Goal: Task Accomplishment & Management: Complete application form

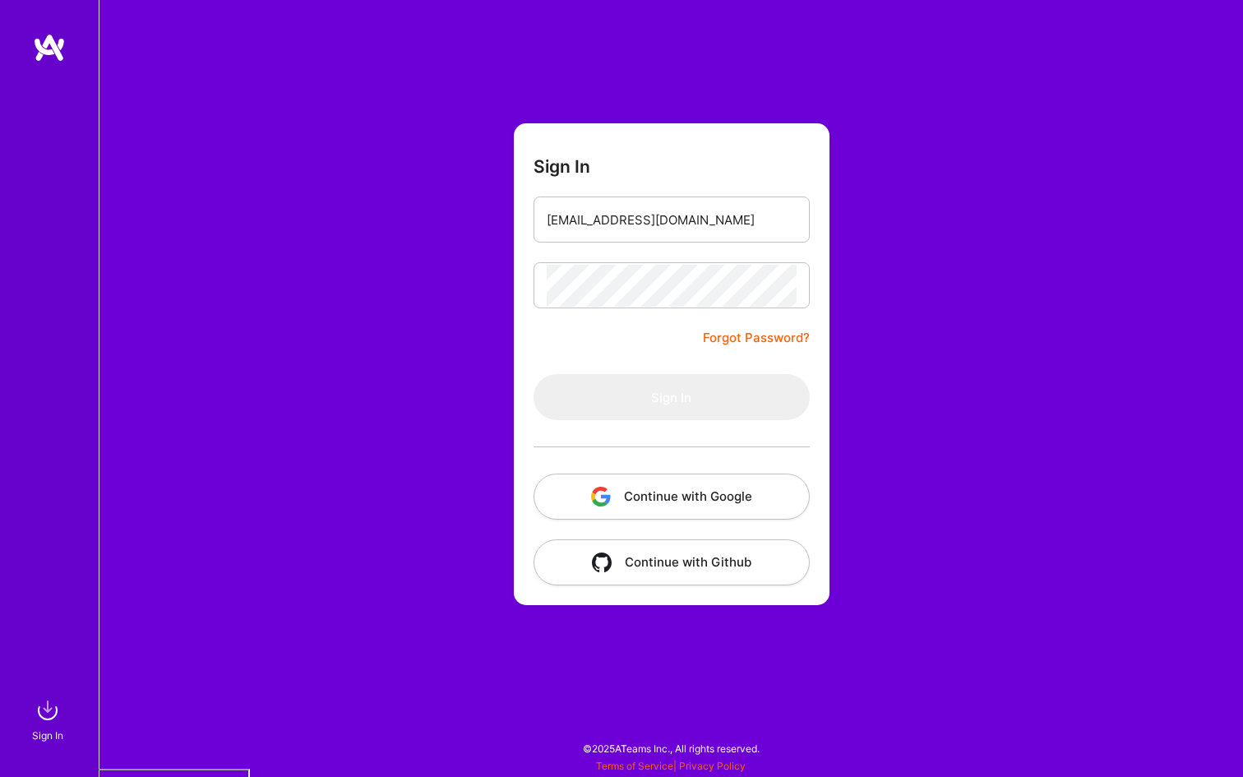
click at [711, 489] on button "Continue with Google" at bounding box center [672, 497] width 276 height 46
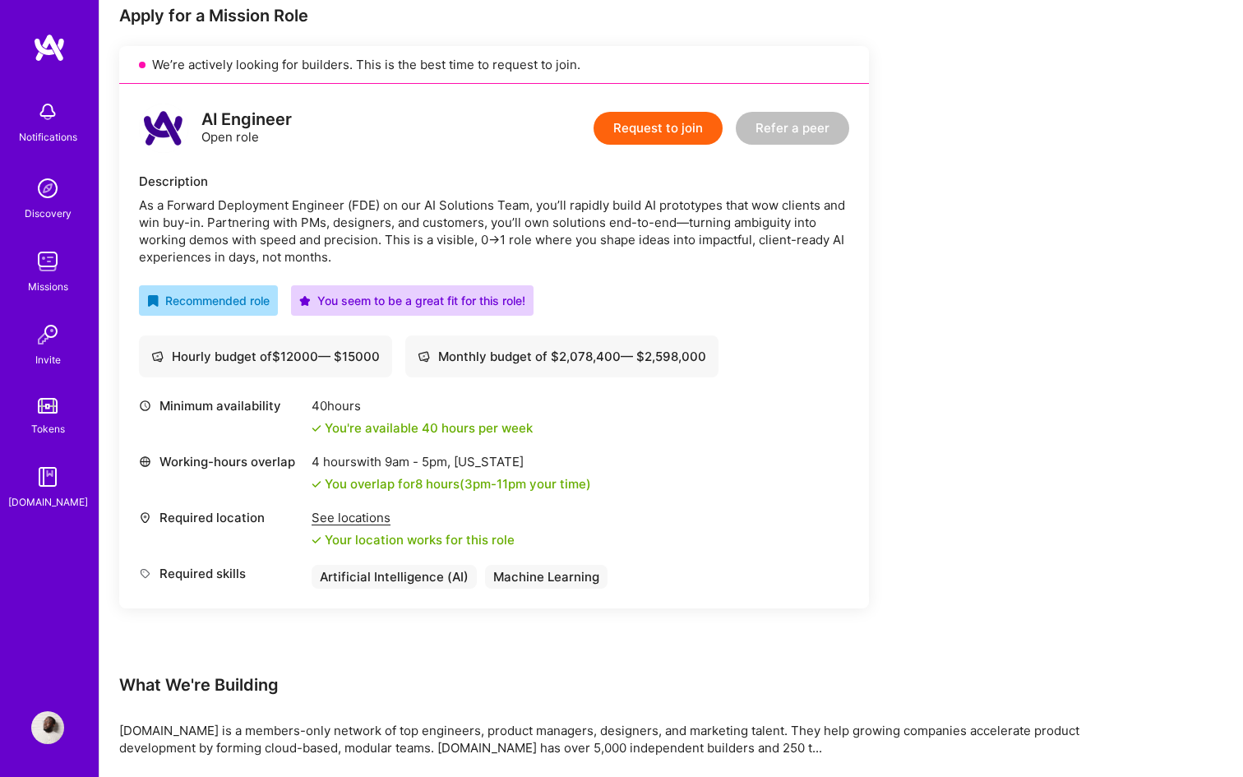
scroll to position [335, 0]
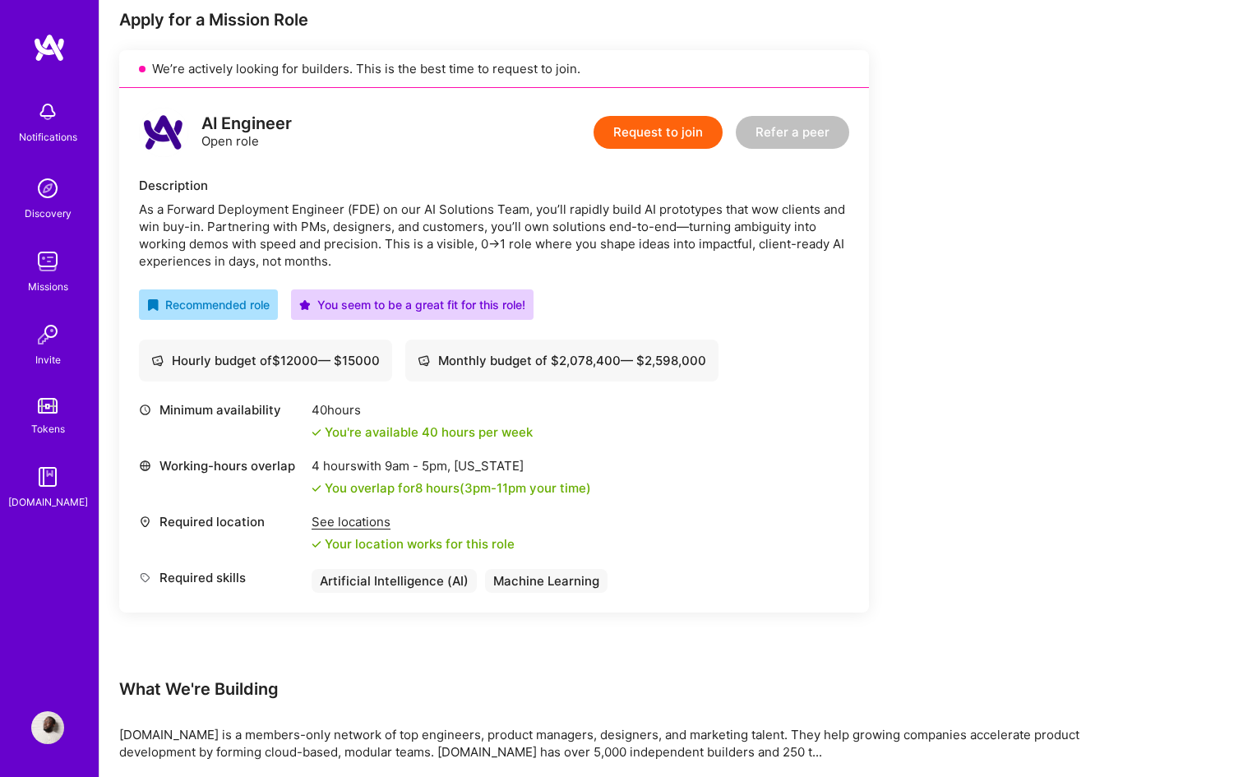
click at [147, 169] on div "AI Engineer Open role Request to join Refer a peer Description As a Forward Dep…" at bounding box center [494, 350] width 750 height 525
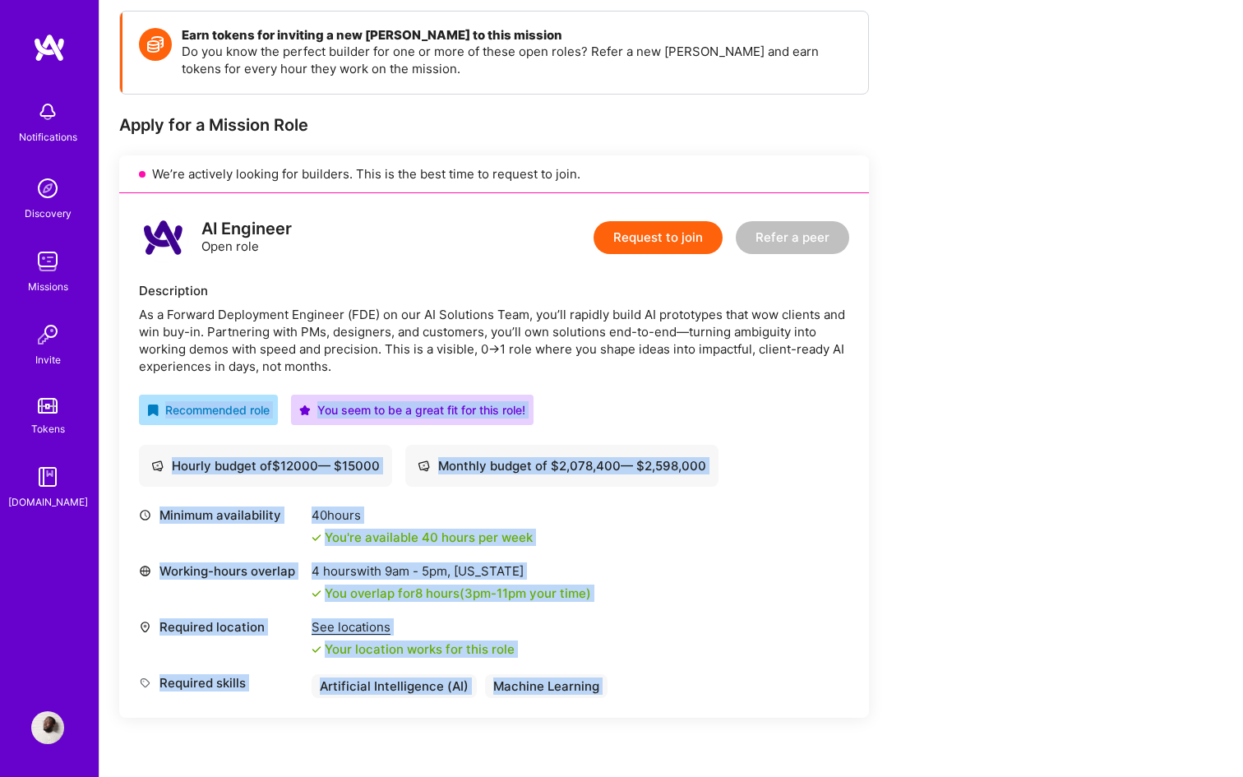
scroll to position [202, 0]
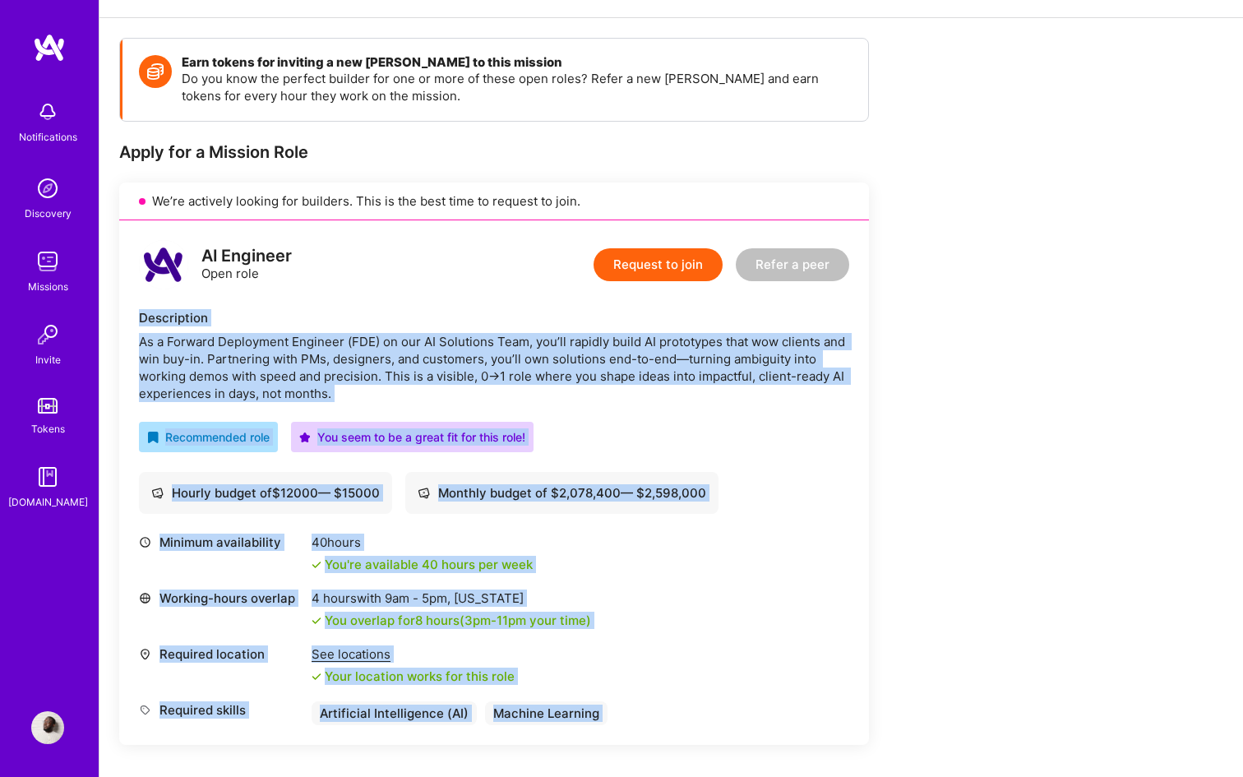
drag, startPoint x: 549, startPoint y: 689, endPoint x: 137, endPoint y: 292, distance: 572.3
copy div "Description As a Forward Deployment Engineer (FDE) on our AI Solutions Team, yo…"
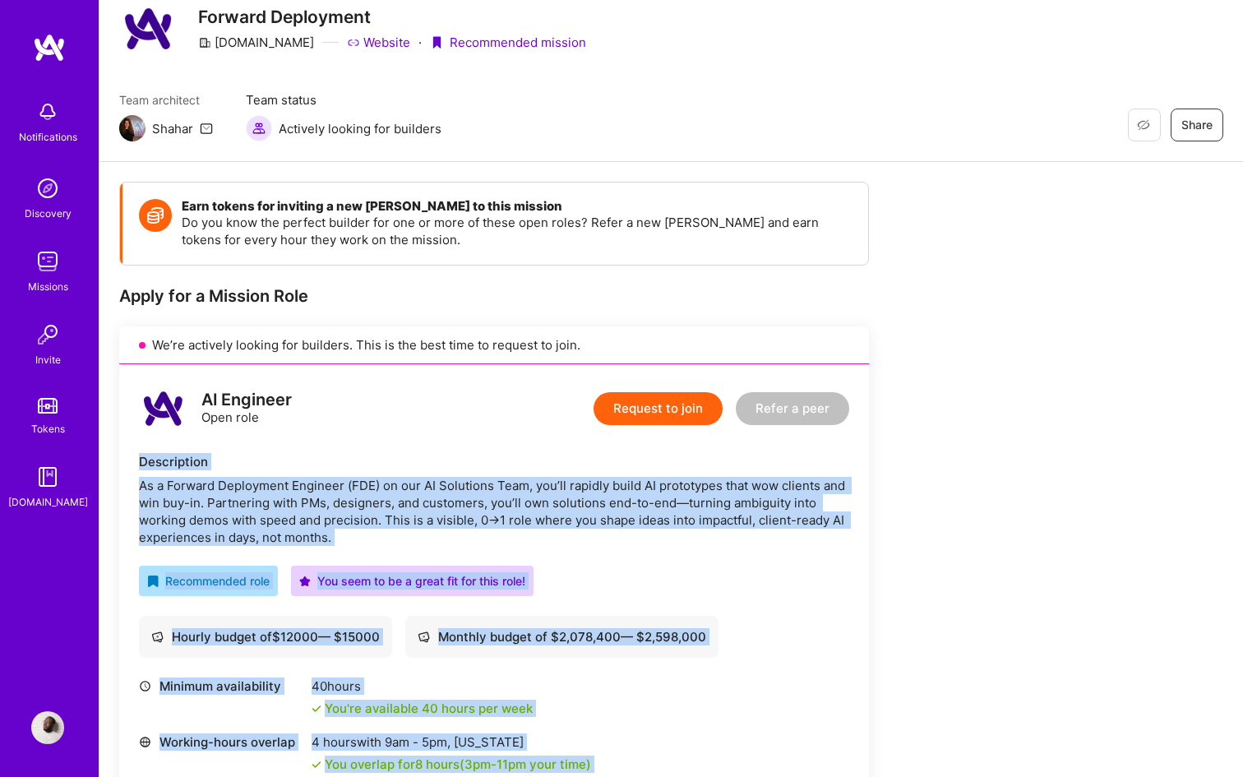
scroll to position [13, 0]
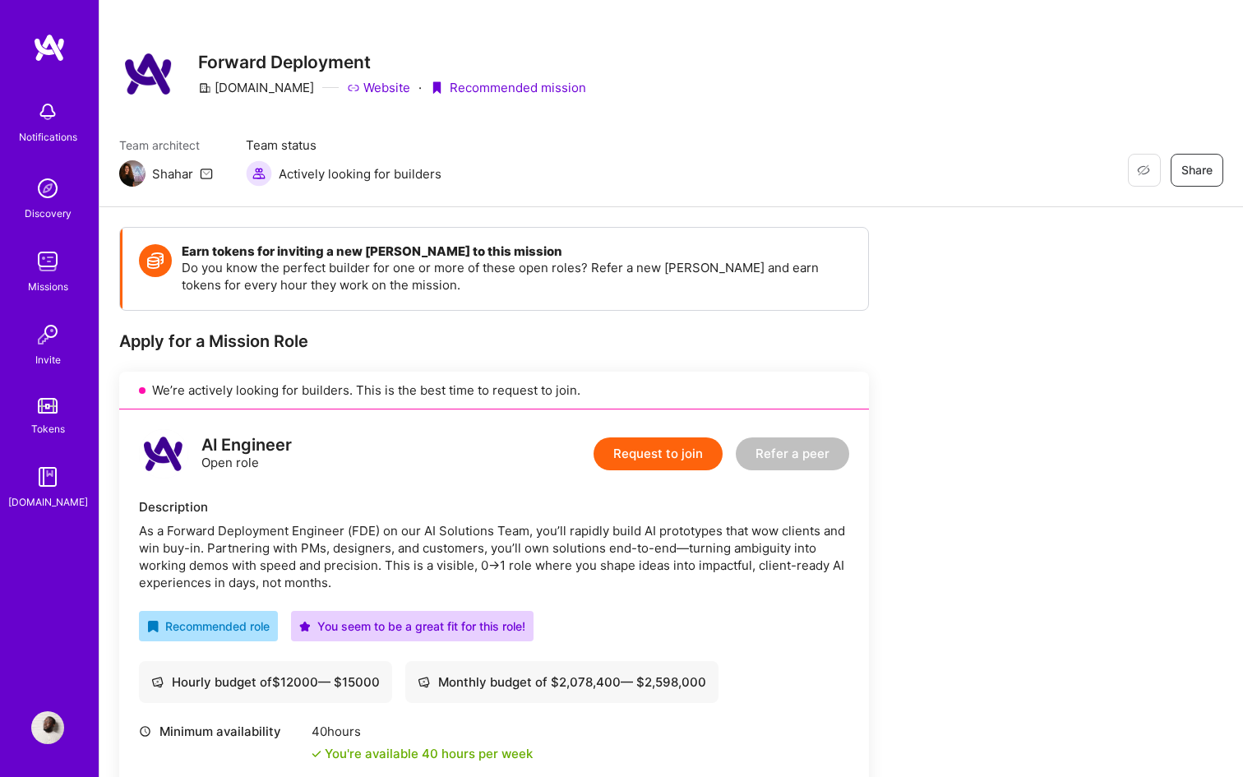
drag, startPoint x: 590, startPoint y: 260, endPoint x: 609, endPoint y: 321, distance: 64.0
click at [590, 261] on p "Do you know the perfect builder for one or more of these open roles? Refer a ne…" at bounding box center [517, 276] width 670 height 35
click at [651, 447] on button "Request to join" at bounding box center [658, 454] width 129 height 33
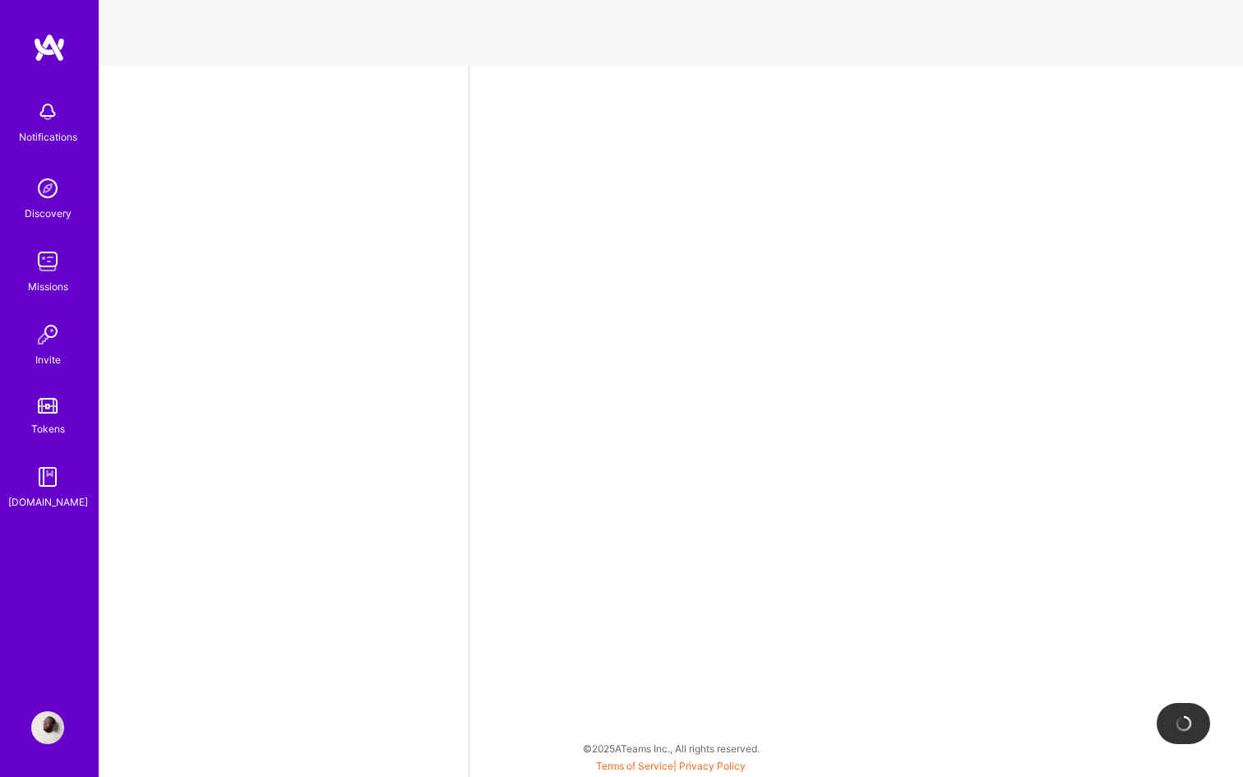
select select "DE"
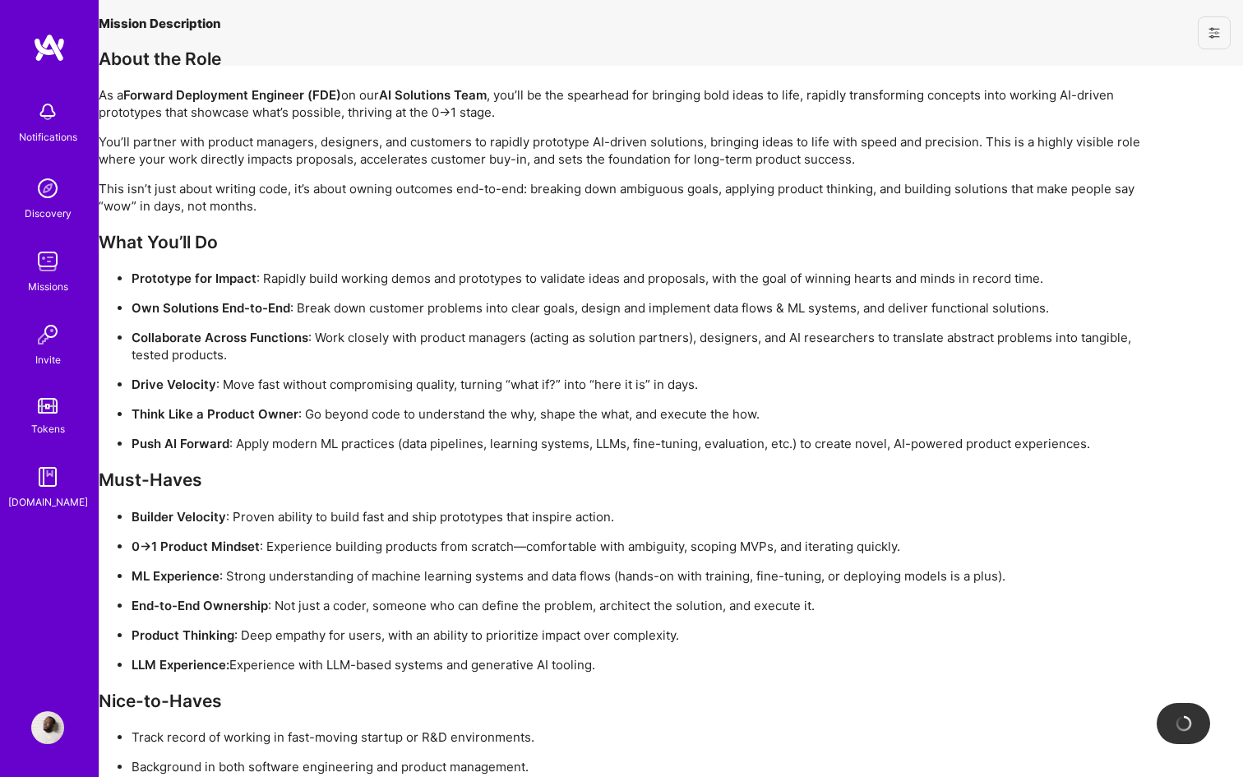
select select "DE"
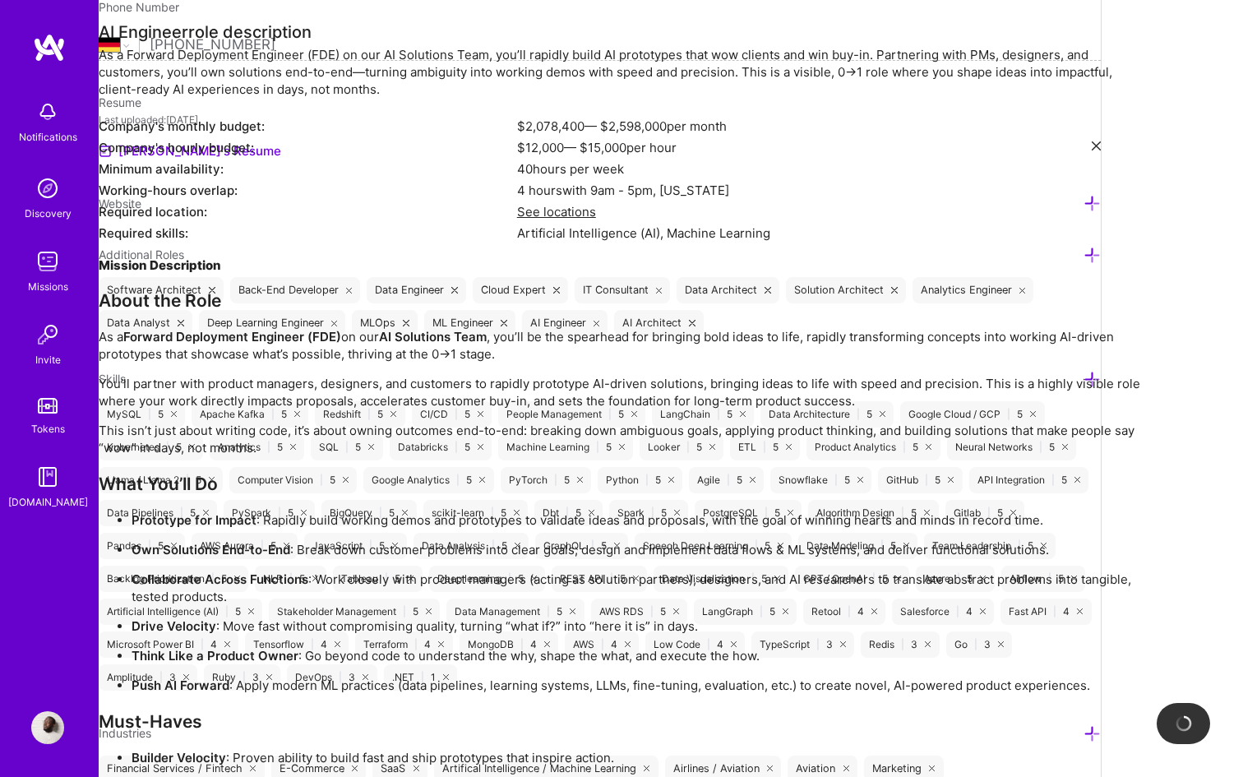
scroll to position [461, 0]
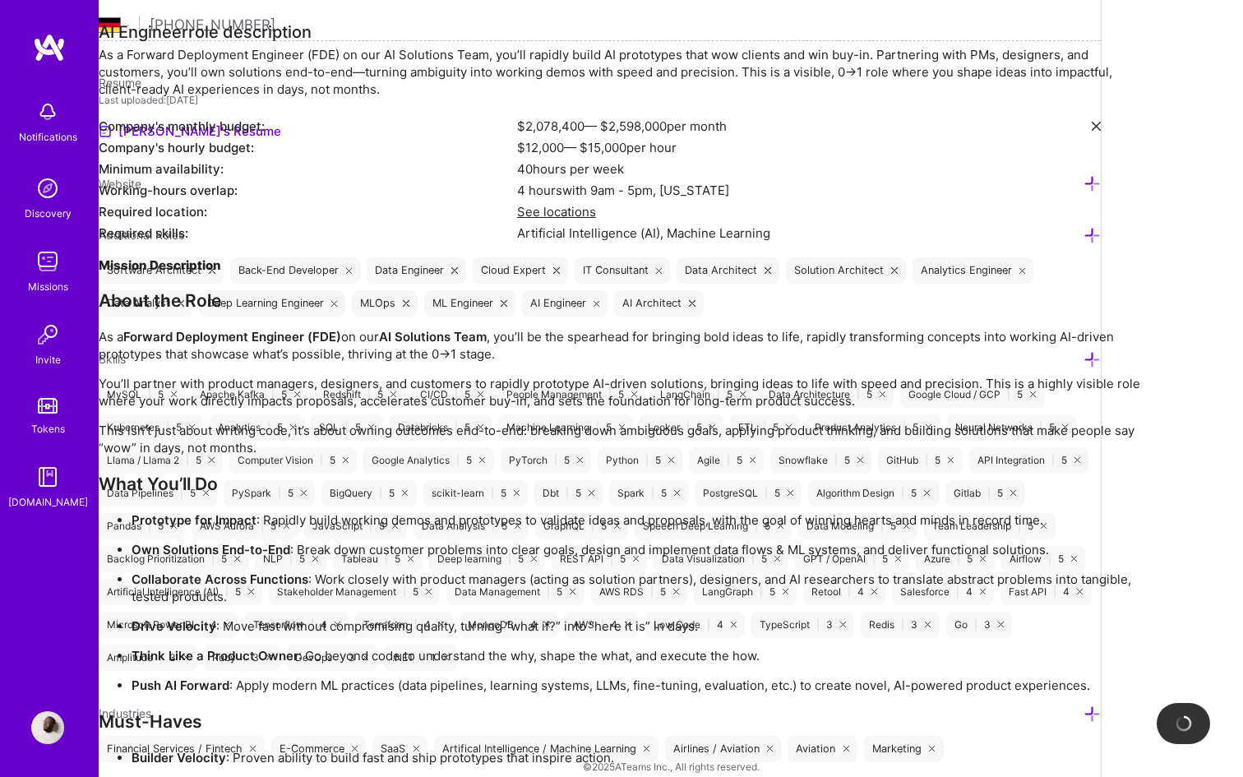
drag, startPoint x: 846, startPoint y: 194, endPoint x: 834, endPoint y: 192, distance: 12.6
click at [845, 194] on div "4 hours with 9am - 5pm , New York" at bounding box center [830, 190] width 627 height 17
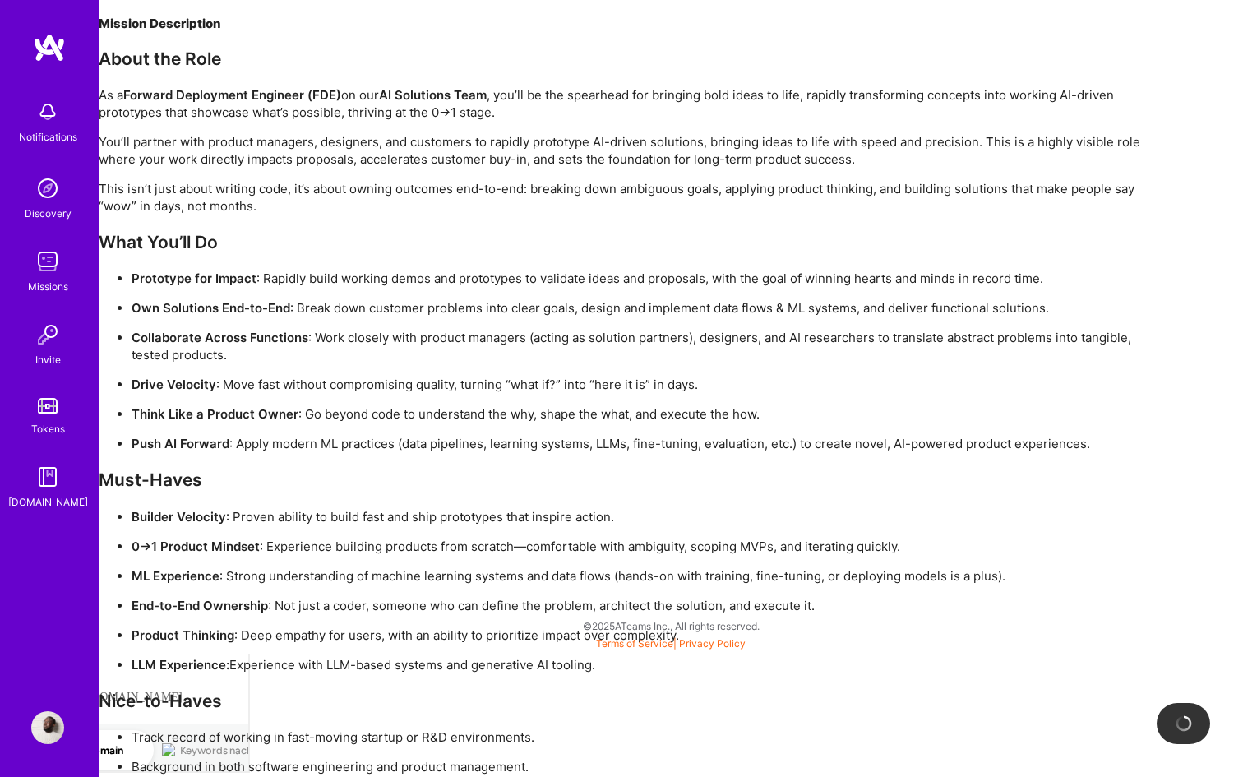
scroll to position [66, 0]
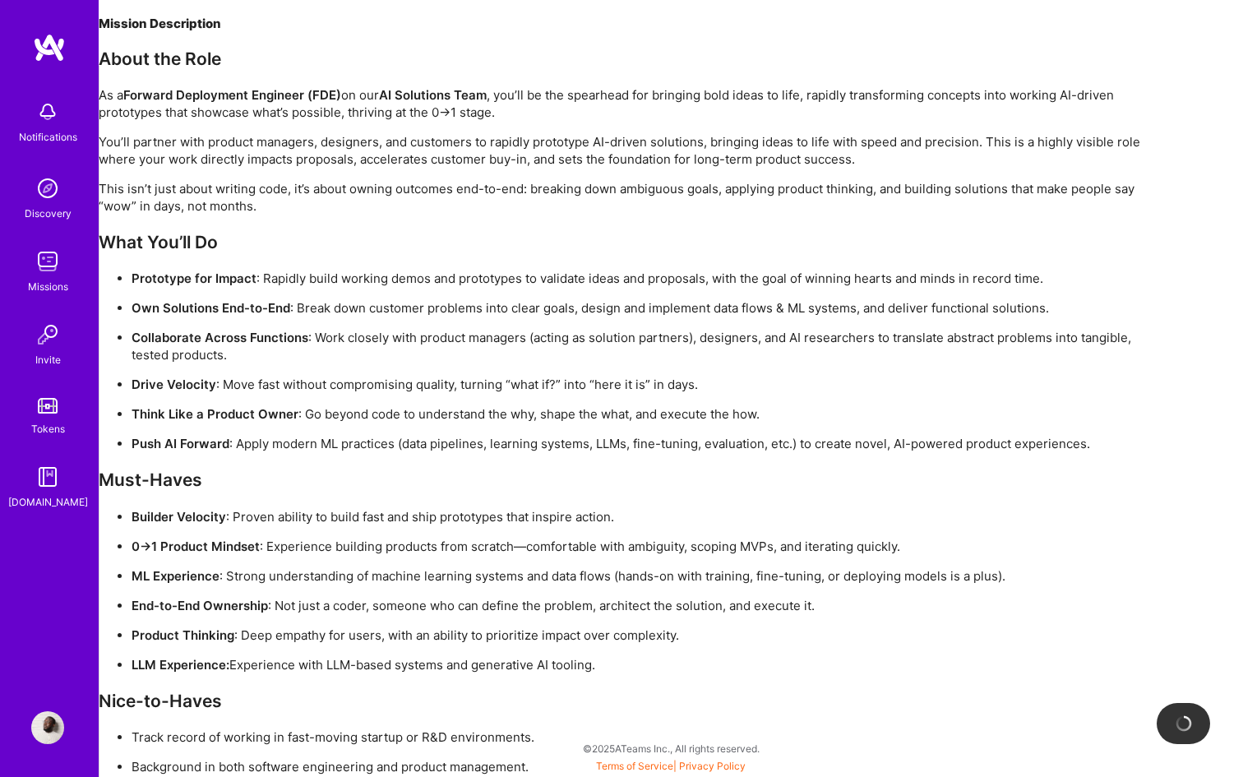
select select "DE"
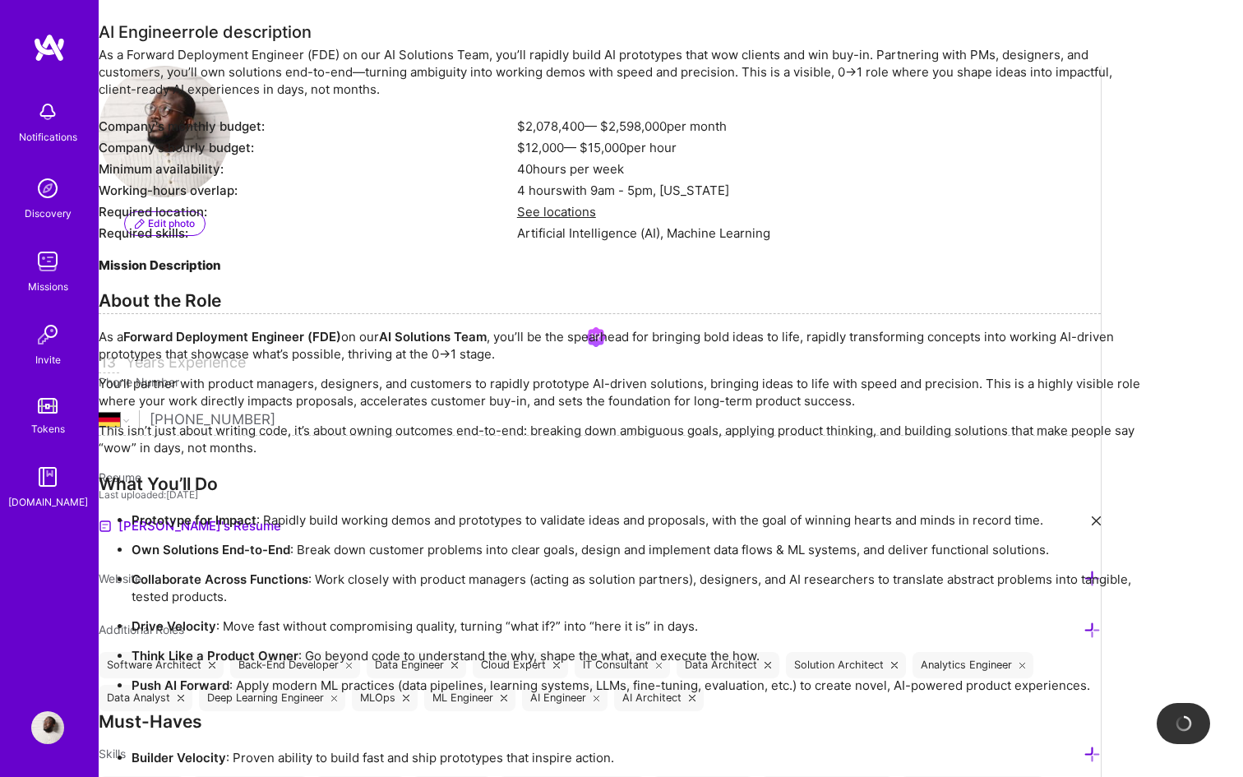
scroll to position [0, 0]
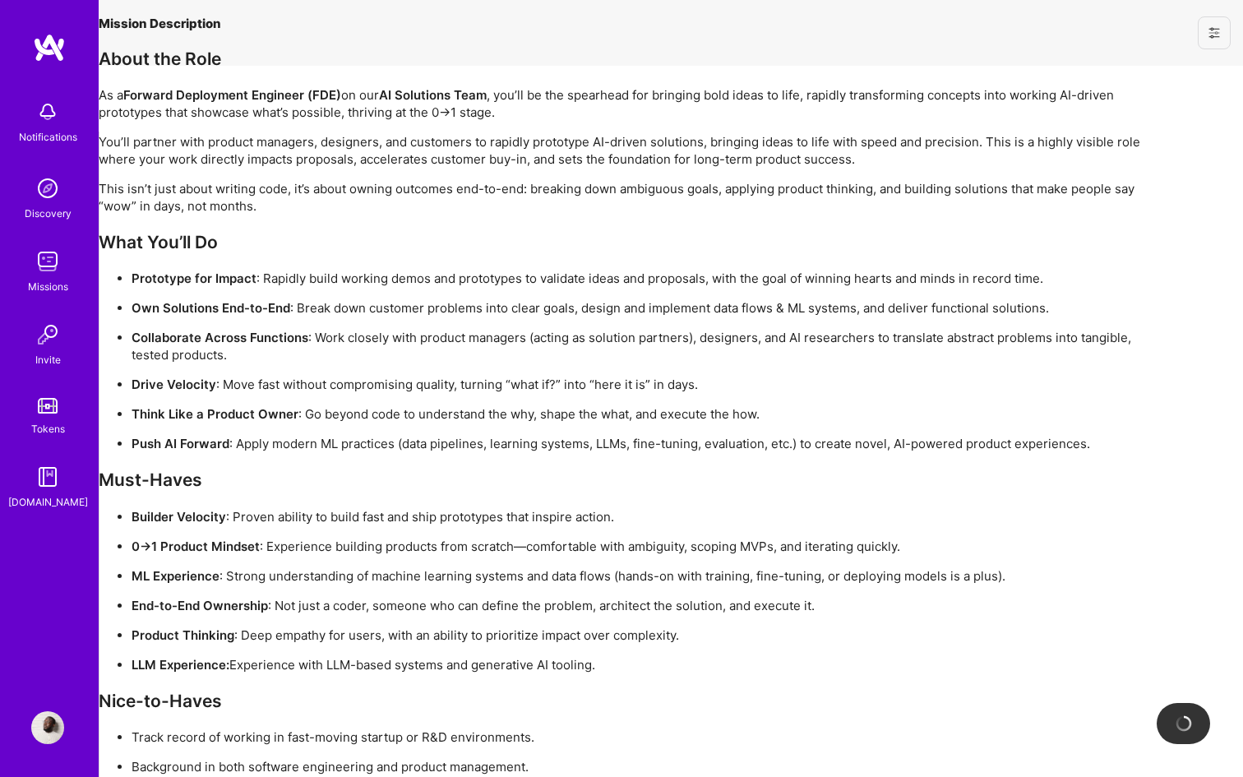
select select "DE"
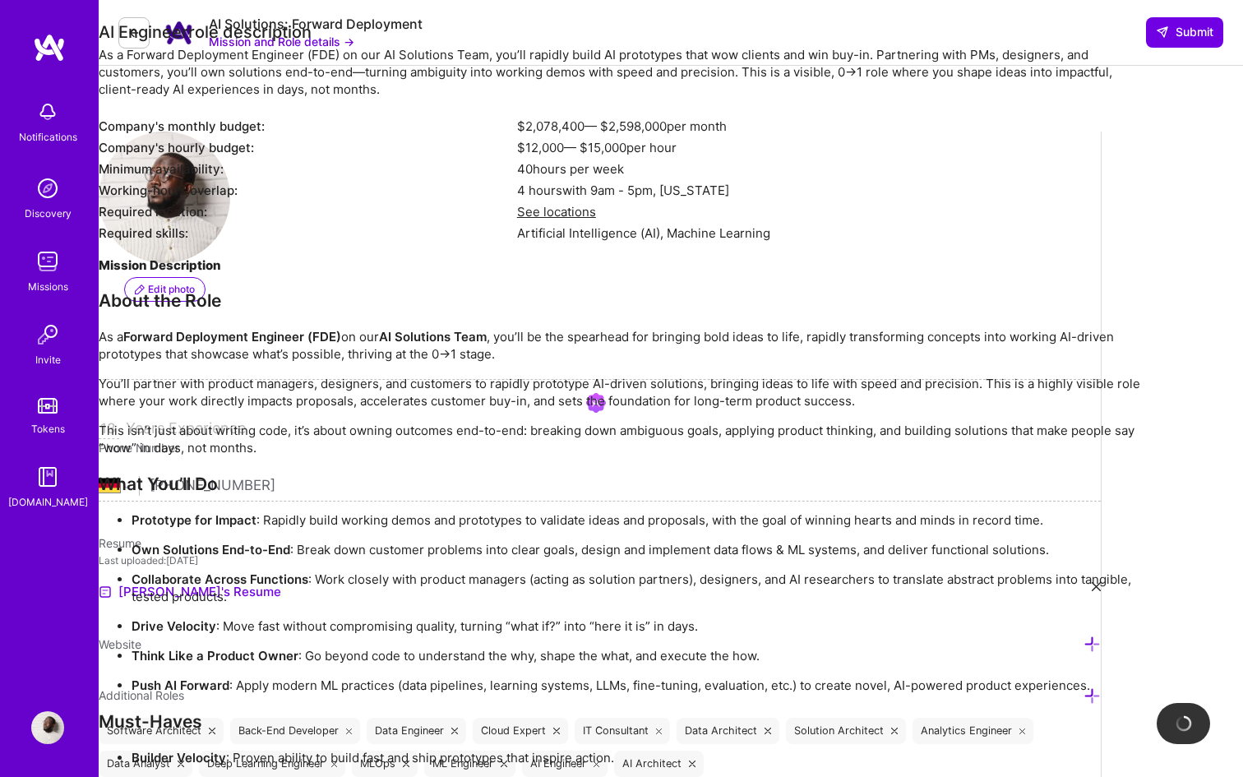
click at [53, 52] on img at bounding box center [49, 48] width 33 height 30
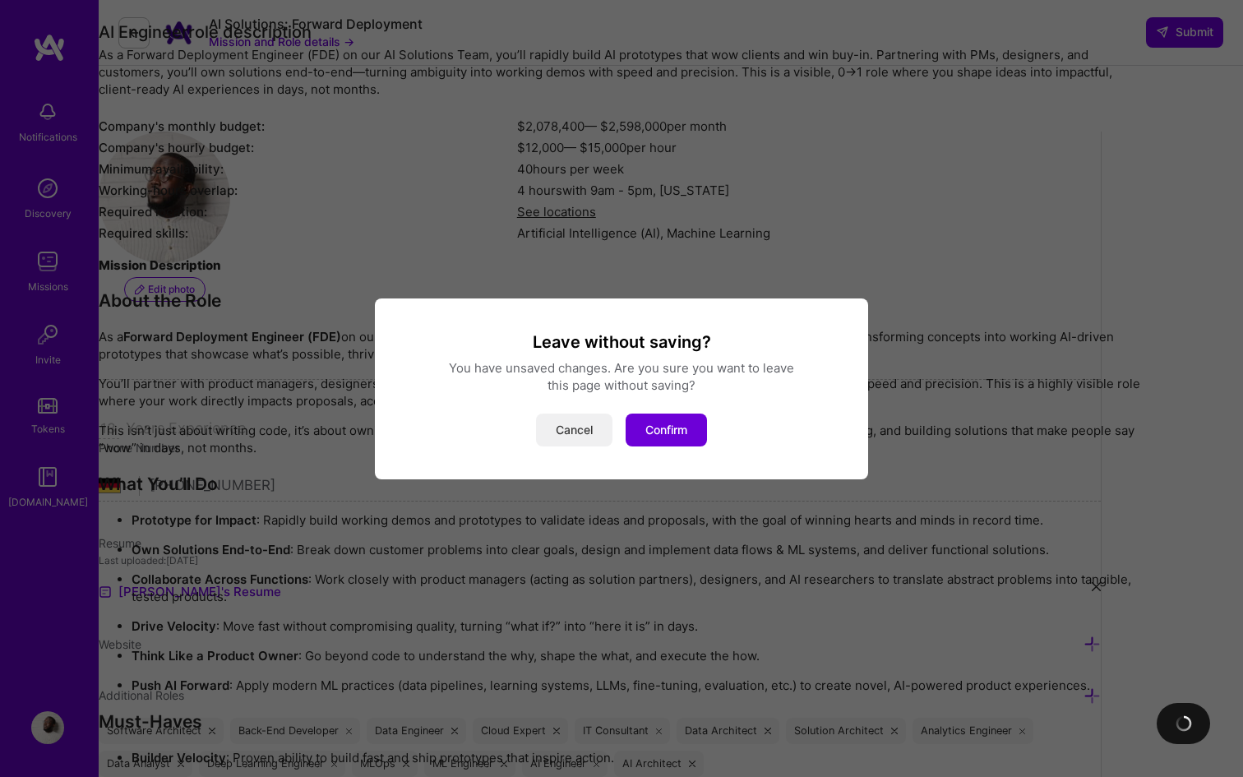
click at [567, 420] on button "Cancel" at bounding box center [574, 430] width 76 height 33
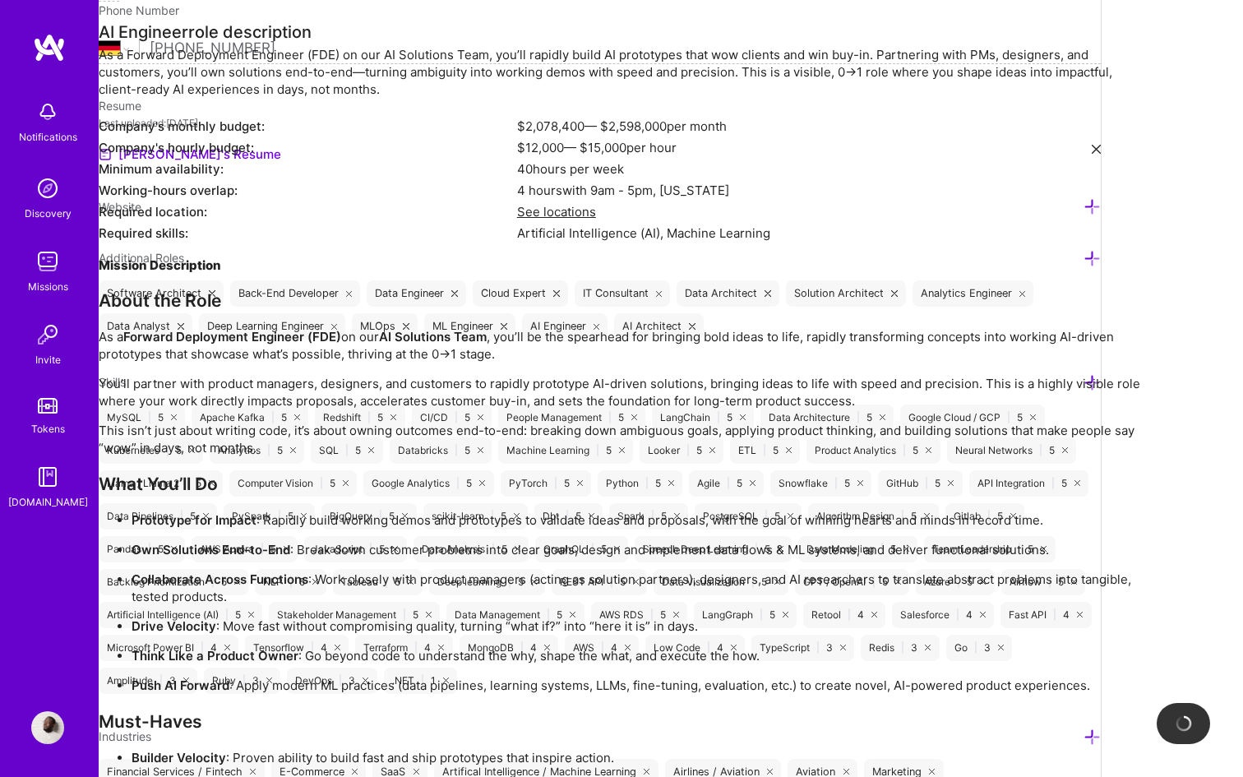
scroll to position [476, 0]
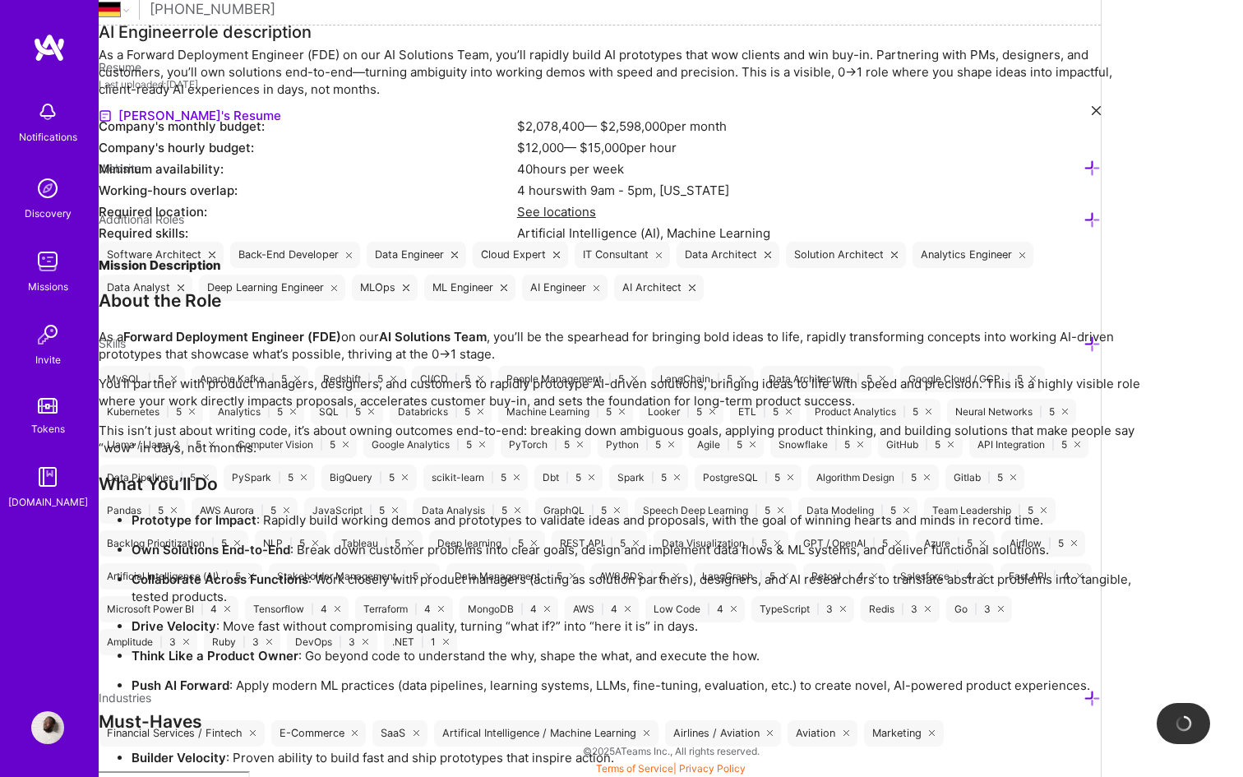
click at [58, 41] on img at bounding box center [49, 48] width 33 height 30
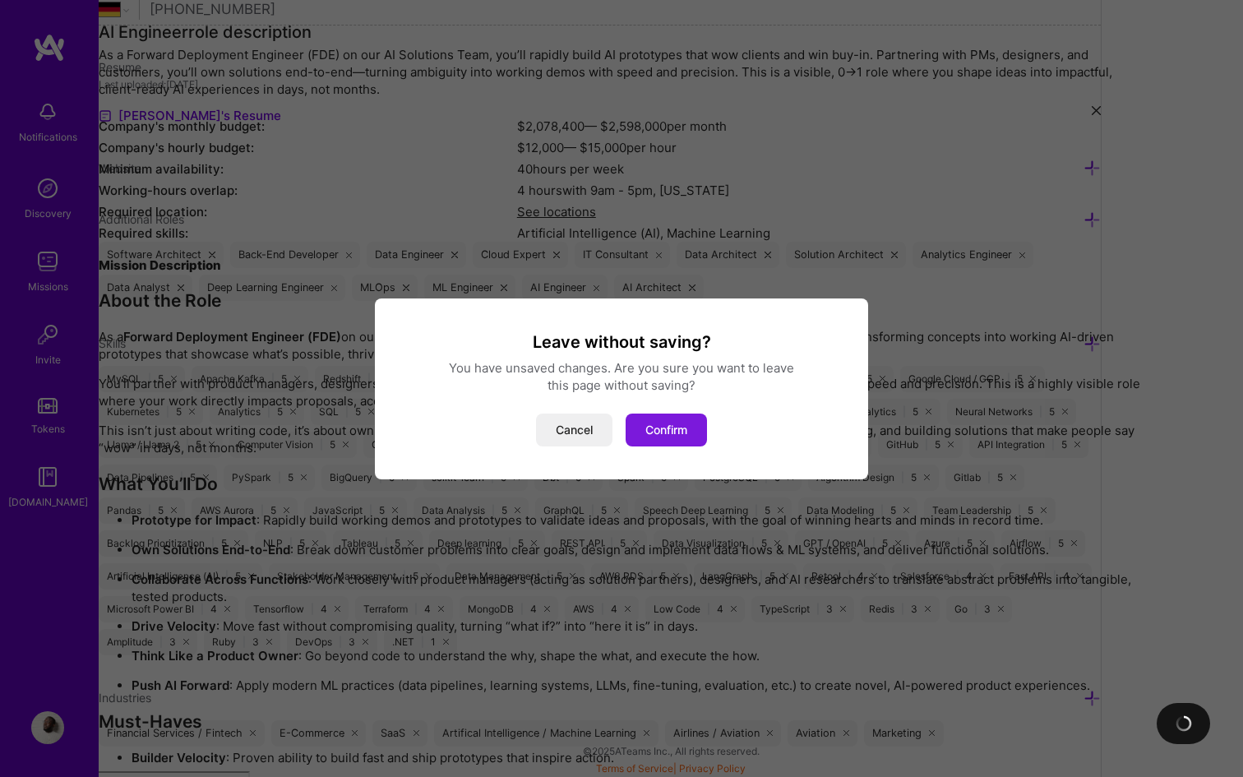
click at [654, 431] on button "Confirm" at bounding box center [666, 430] width 81 height 33
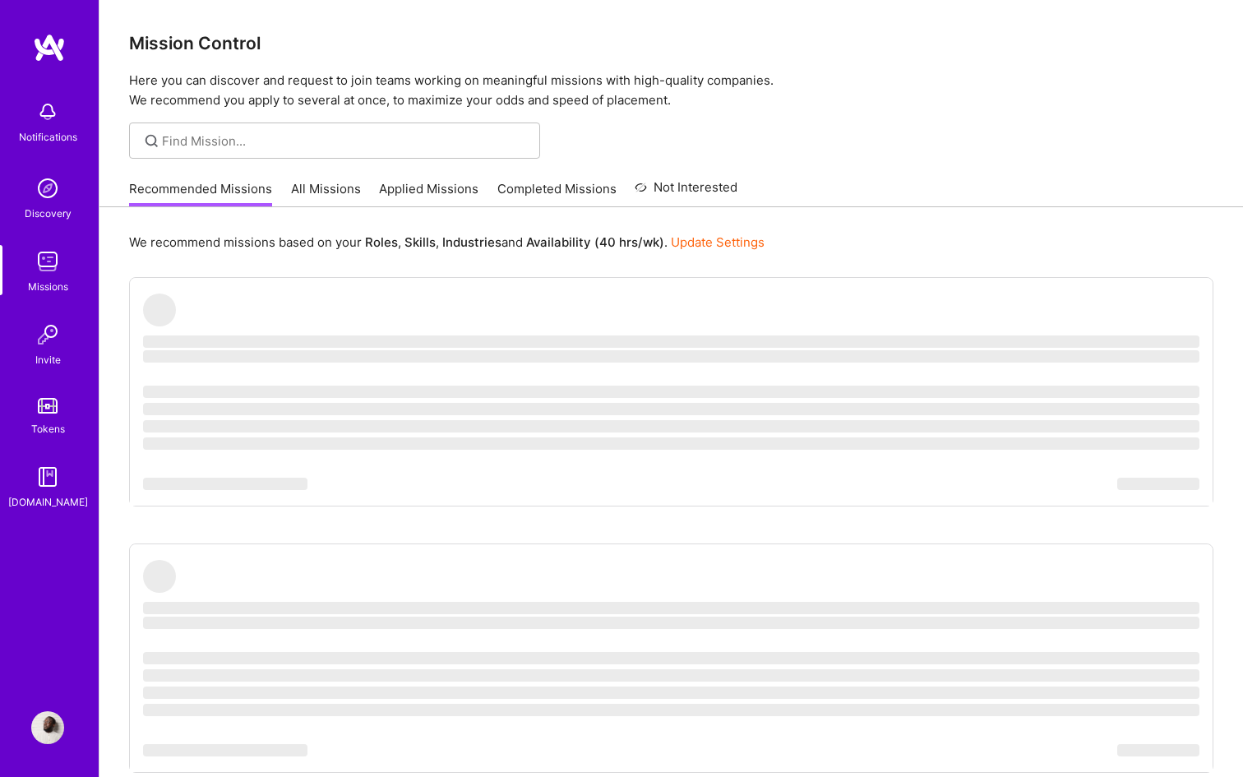
click at [46, 46] on img at bounding box center [49, 48] width 33 height 30
click at [308, 193] on link "All Missions" at bounding box center [326, 193] width 70 height 27
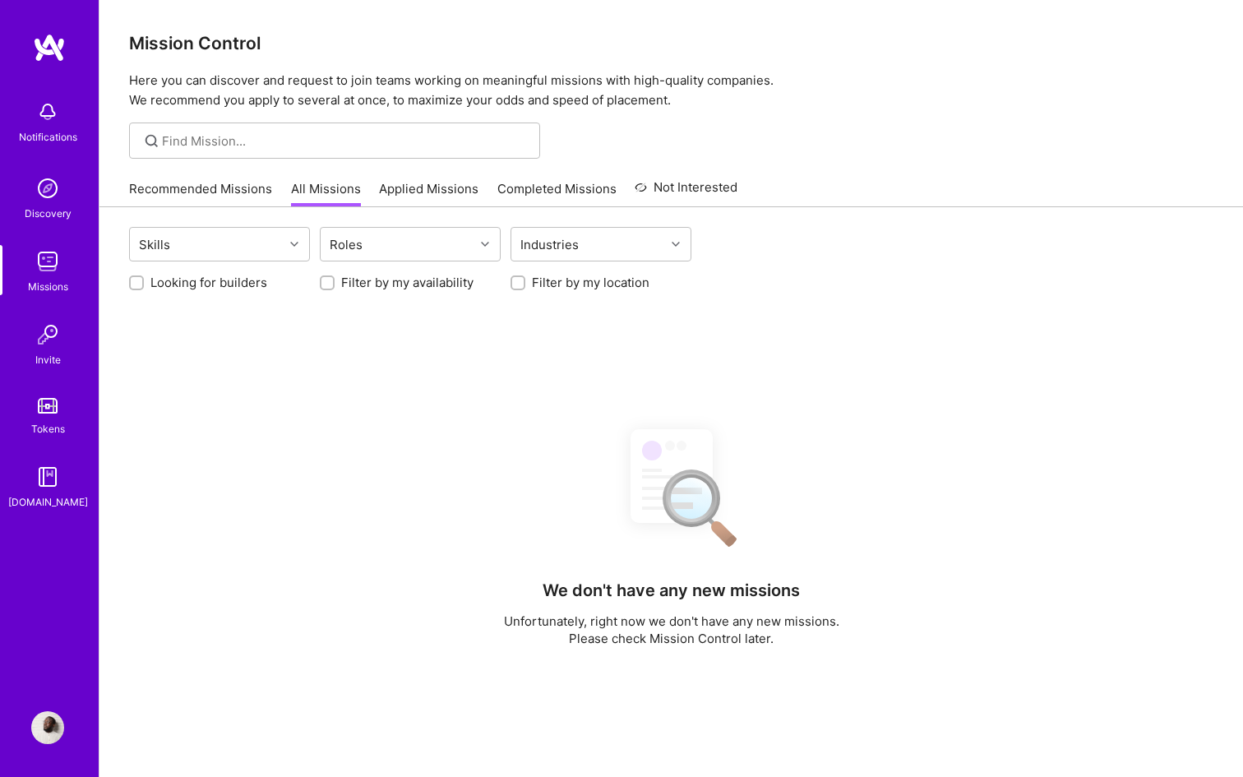
click at [207, 188] on link "Recommended Missions" at bounding box center [200, 193] width 143 height 27
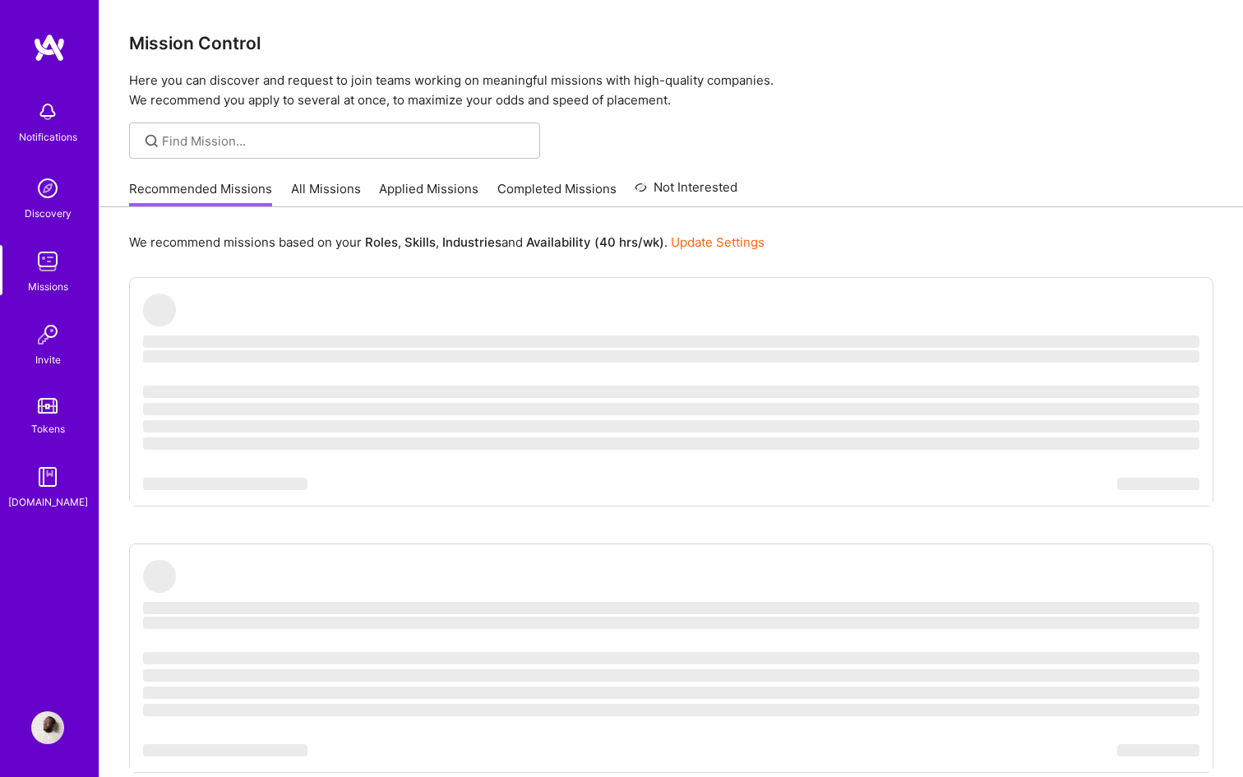
drag, startPoint x: 71, startPoint y: 64, endPoint x: 53, endPoint y: 58, distance: 18.5
click at [68, 65] on div "Notifications Discovery Missions Invite Tokens A.Guide" at bounding box center [49, 360] width 99 height 655
click at [50, 54] on img at bounding box center [49, 48] width 33 height 30
click at [333, 194] on link "All Missions" at bounding box center [326, 193] width 70 height 27
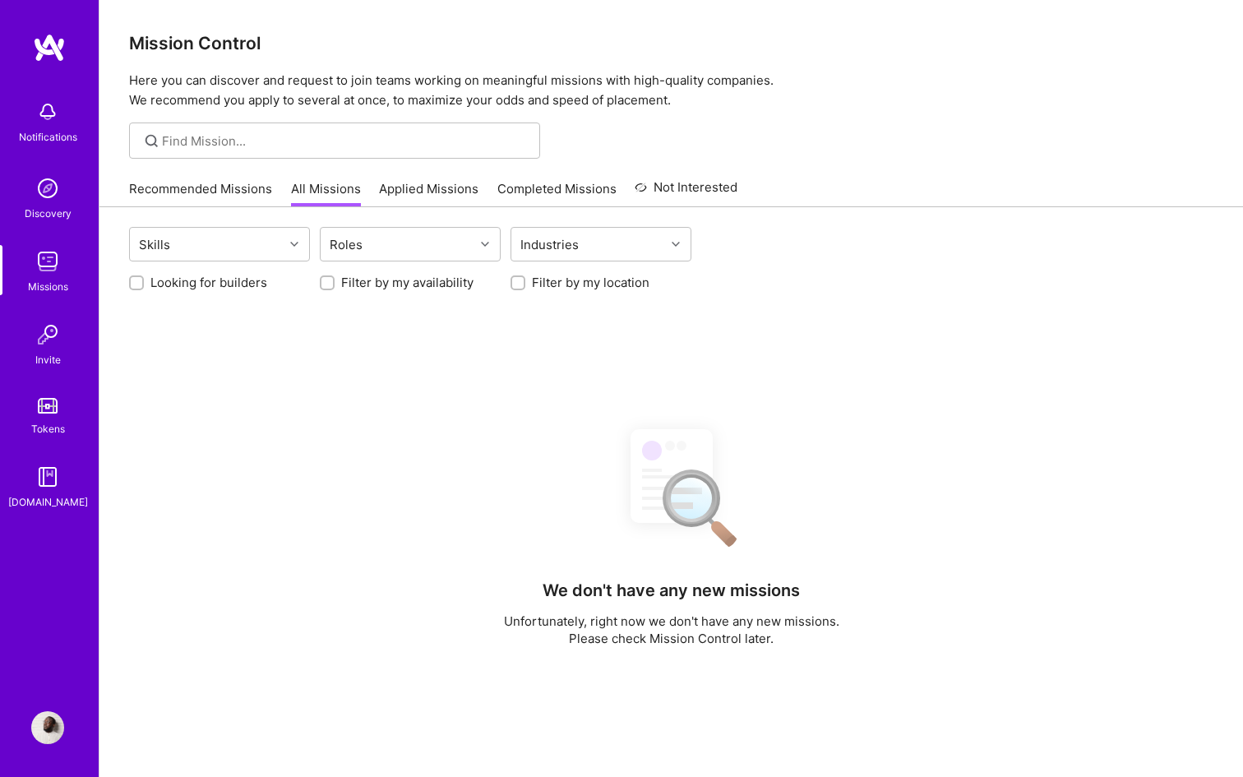
click at [427, 191] on link "Applied Missions" at bounding box center [429, 193] width 100 height 27
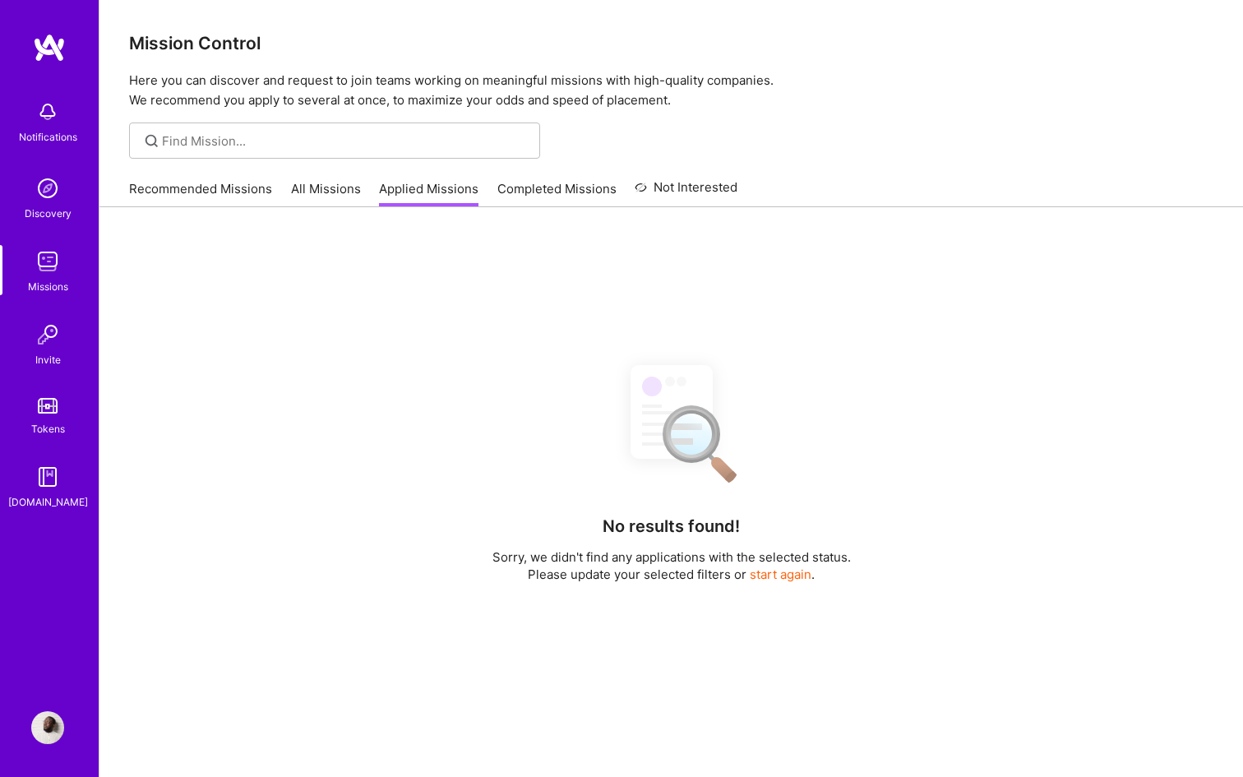
click at [539, 190] on link "Completed Missions" at bounding box center [557, 193] width 119 height 27
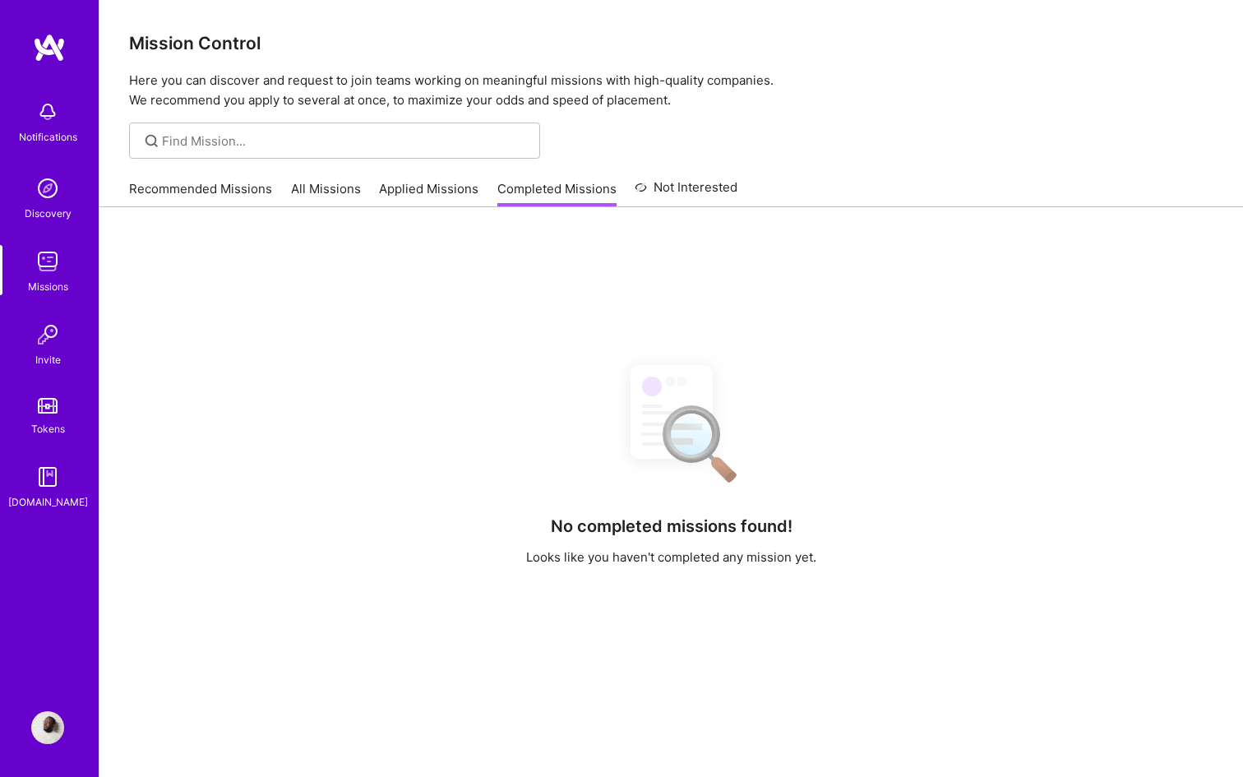
click at [675, 193] on link "Not Interested" at bounding box center [686, 193] width 103 height 30
click at [570, 188] on link "Completed Missions" at bounding box center [557, 193] width 119 height 27
click at [432, 188] on link "Applied Missions" at bounding box center [429, 193] width 100 height 27
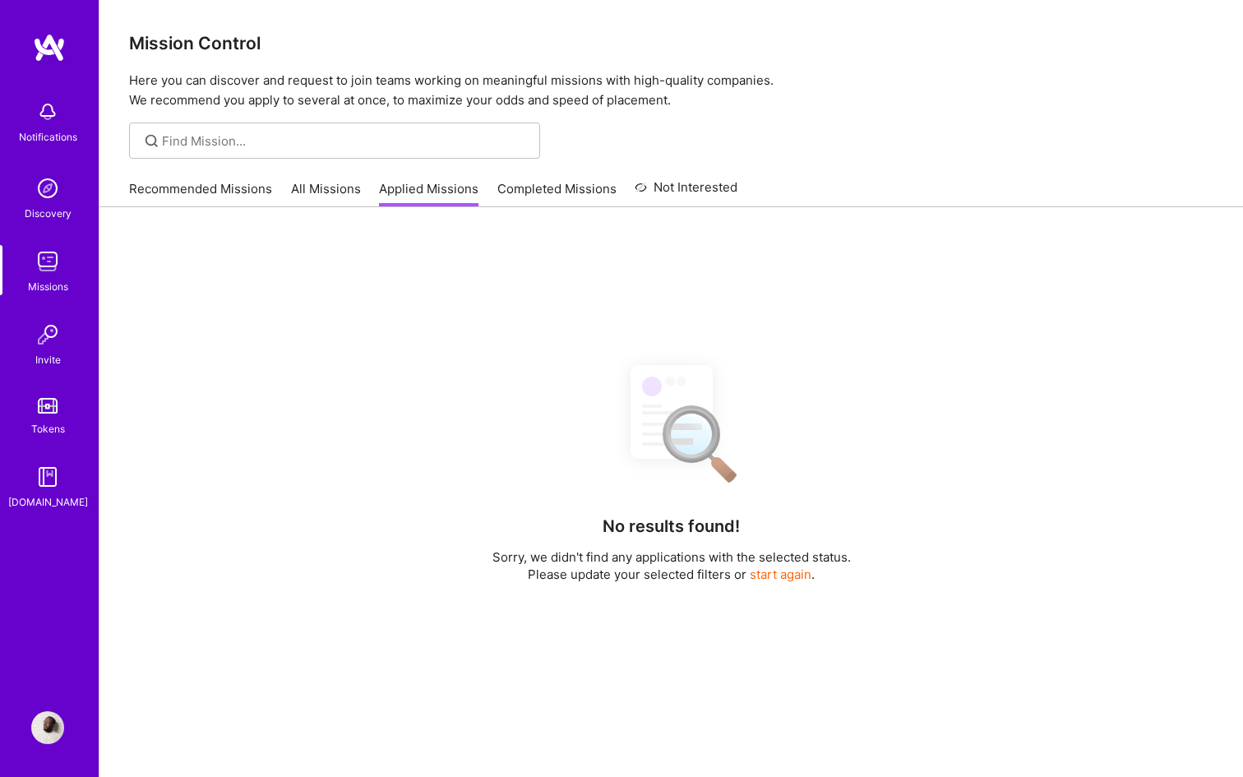
click at [308, 184] on link "All Missions" at bounding box center [326, 193] width 70 height 27
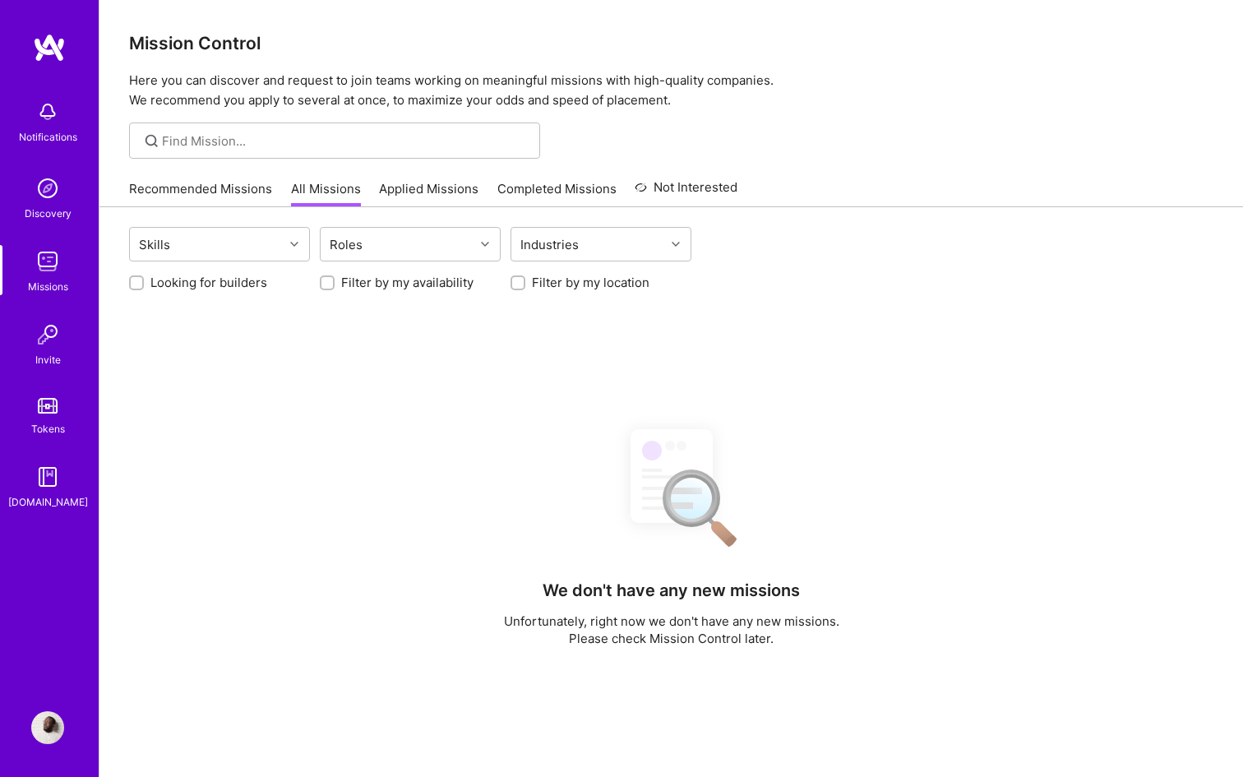
click at [229, 187] on link "Recommended Missions" at bounding box center [200, 193] width 143 height 27
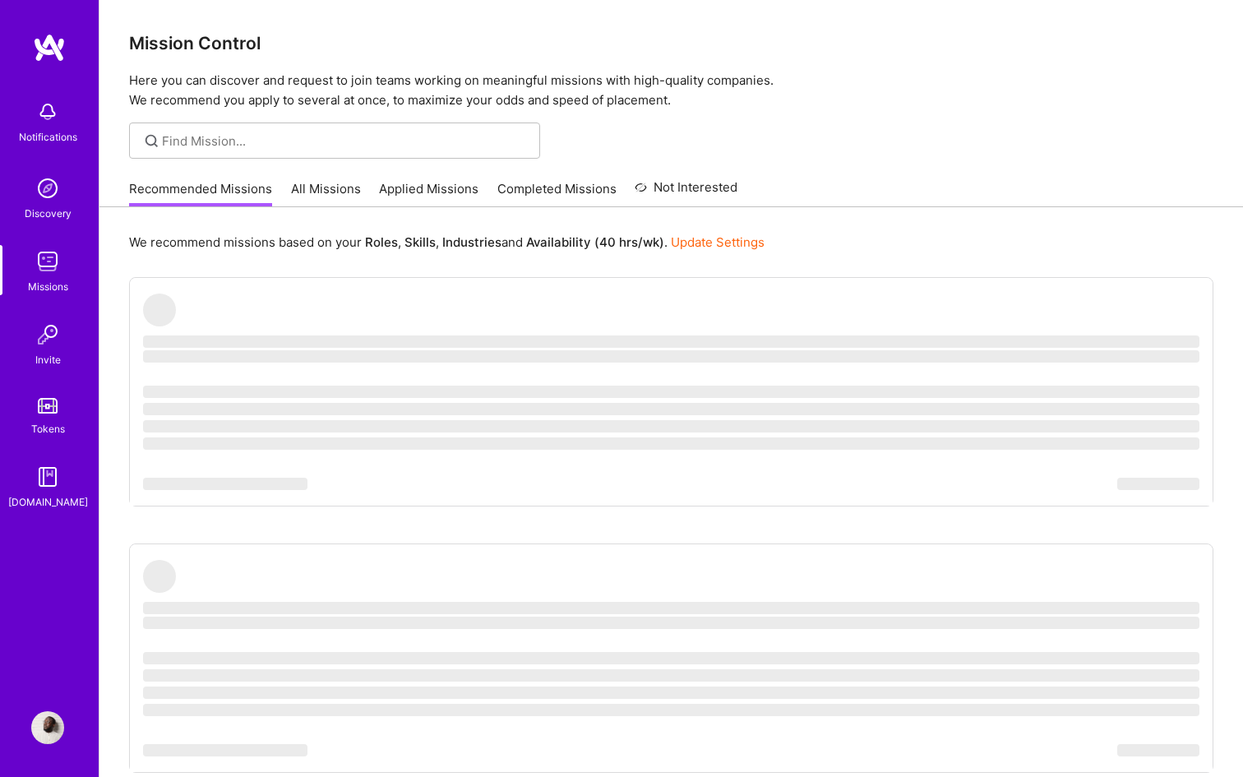
click at [313, 190] on link "All Missions" at bounding box center [326, 193] width 70 height 27
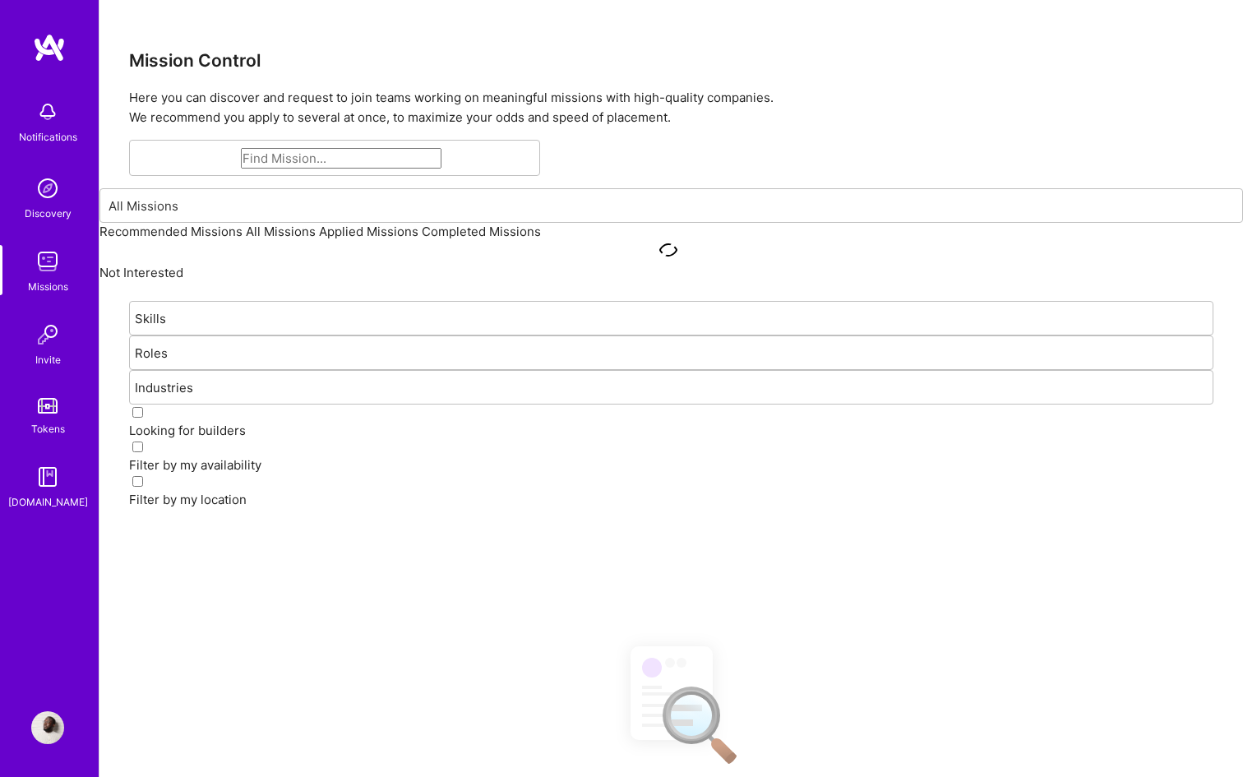
click at [62, 49] on img at bounding box center [49, 48] width 33 height 30
